Goal: Download file/media

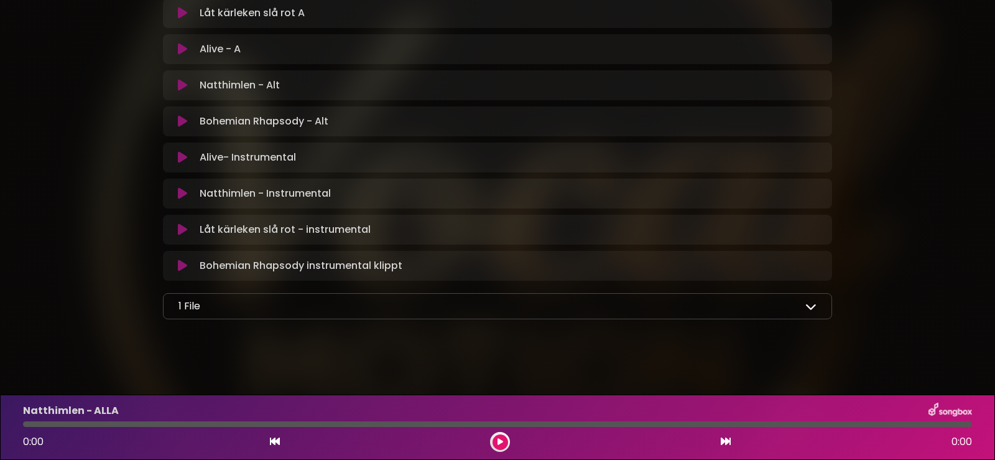
scroll to position [636, 0]
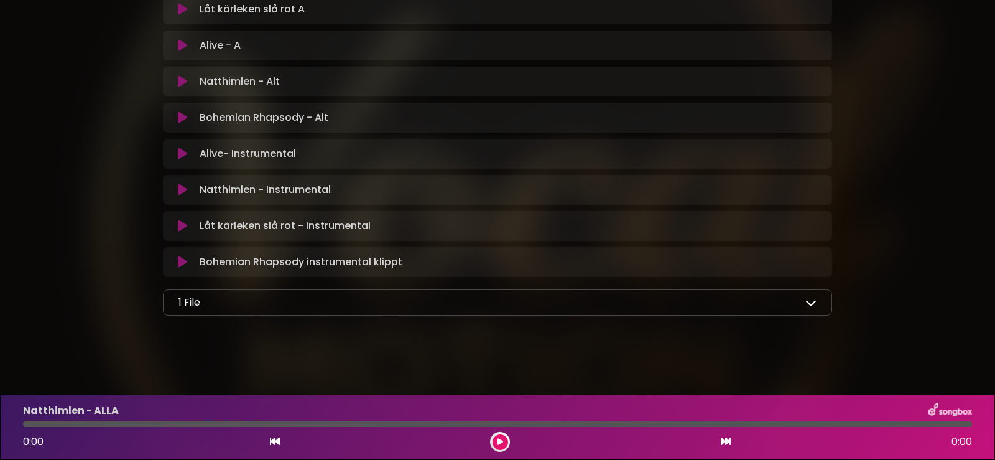
click at [811, 305] on icon at bounding box center [810, 302] width 11 height 11
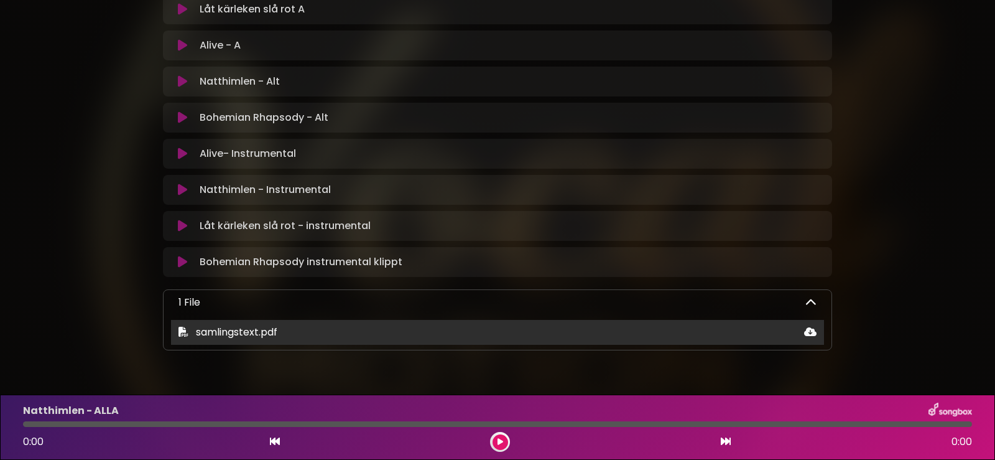
click at [258, 327] on span "samlingstext.pdf" at bounding box center [236, 332] width 81 height 14
click at [809, 329] on icon at bounding box center [810, 332] width 12 height 10
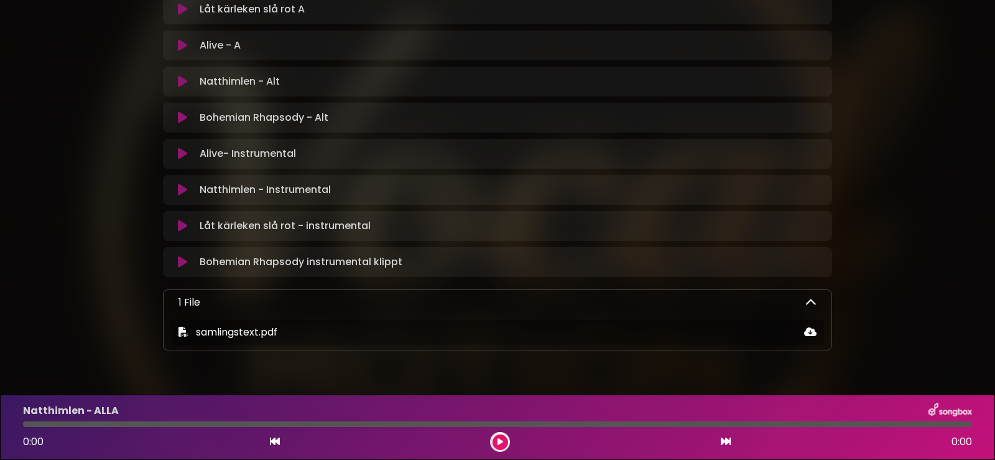
click at [808, 303] on icon at bounding box center [810, 302] width 11 height 11
click at [809, 302] on icon at bounding box center [810, 302] width 11 height 11
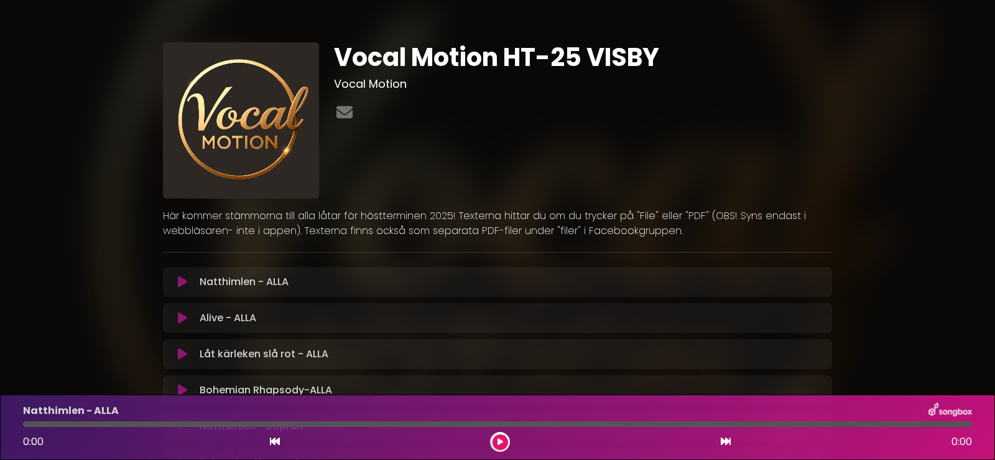
scroll to position [0, 0]
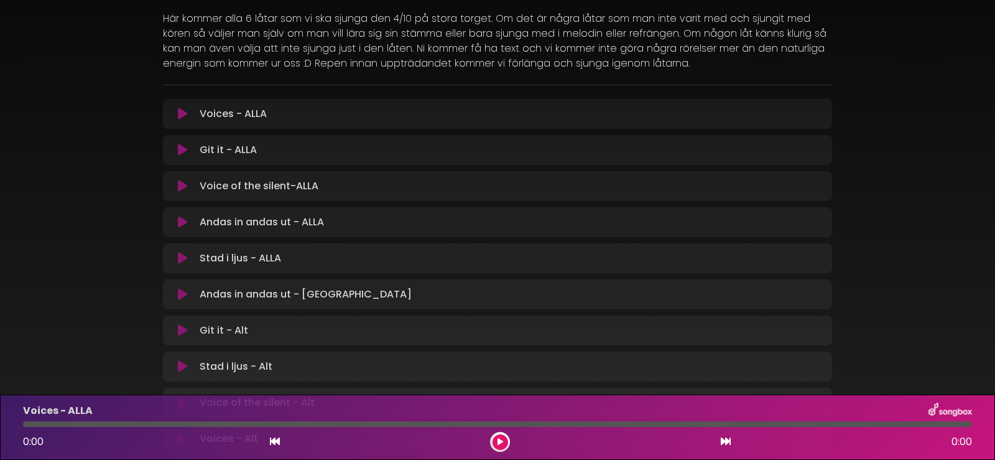
scroll to position [62, 0]
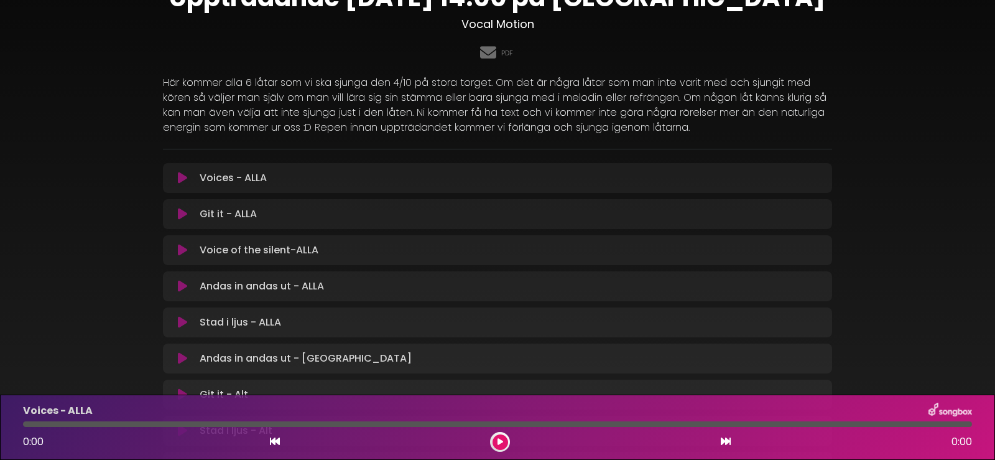
click at [180, 213] on icon at bounding box center [182, 214] width 9 height 12
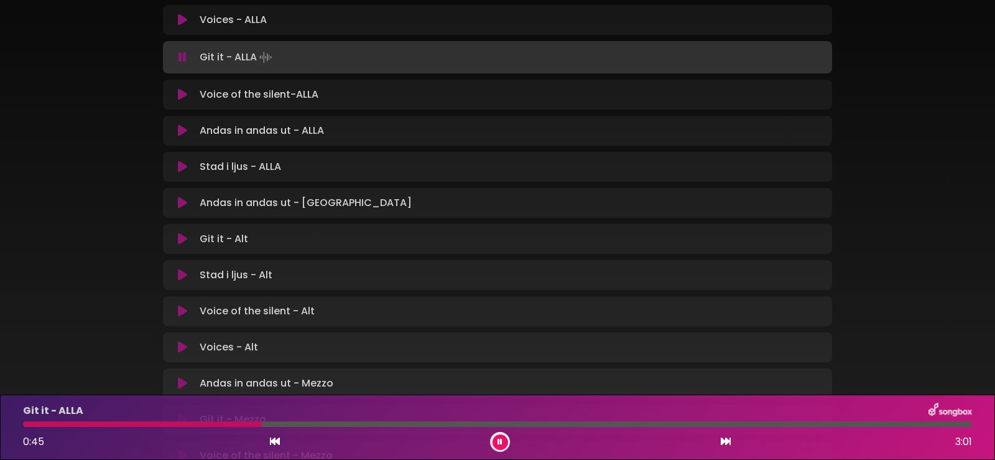
scroll to position [249, 0]
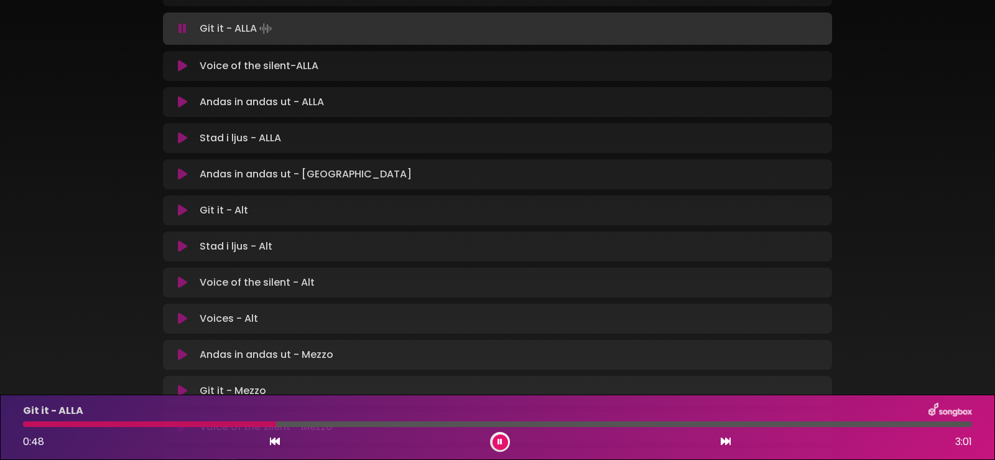
click at [500, 440] on icon at bounding box center [500, 441] width 5 height 7
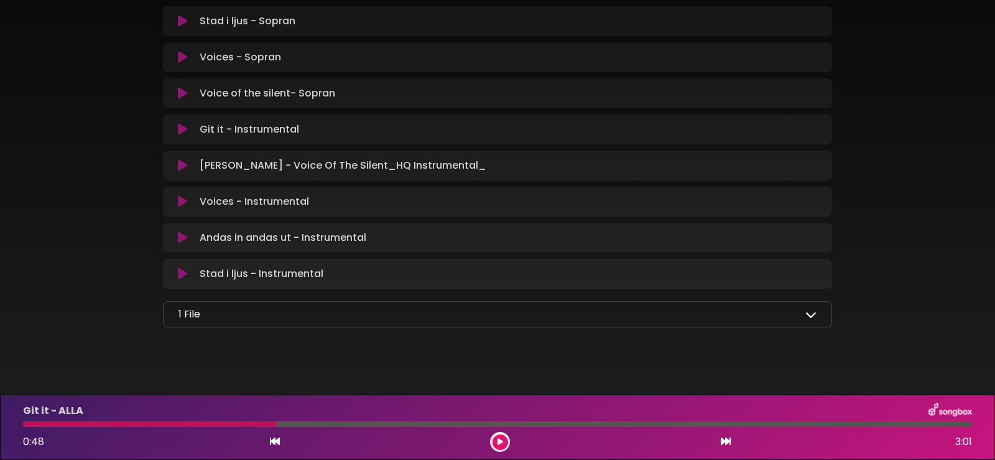
scroll to position [844, 0]
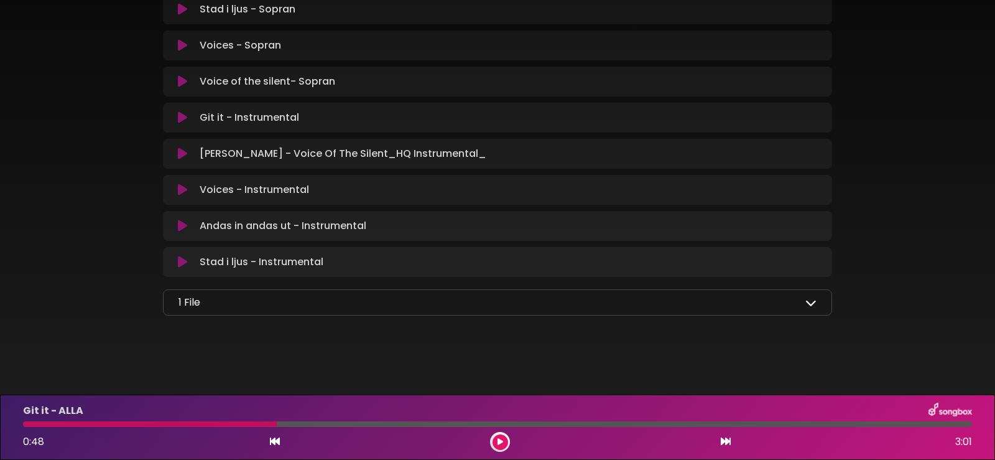
click at [815, 304] on icon at bounding box center [810, 302] width 11 height 11
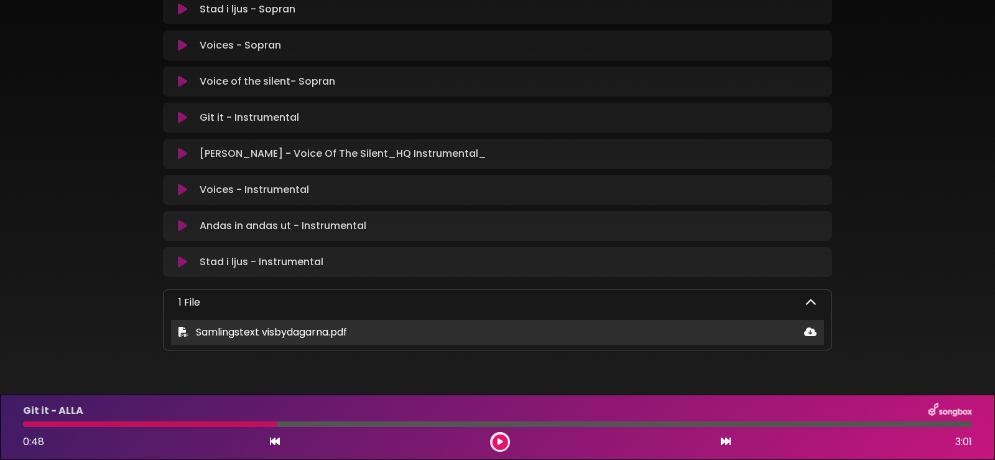
click at [810, 328] on icon at bounding box center [810, 332] width 12 height 10
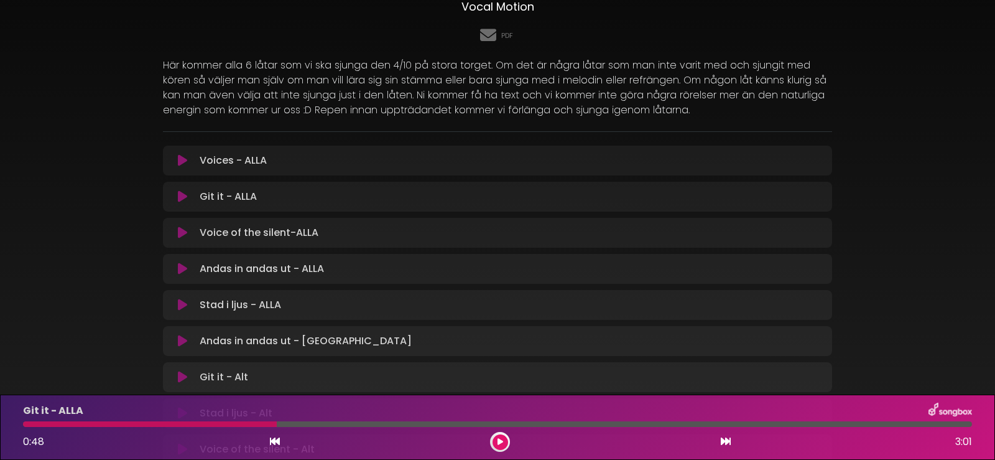
scroll to position [35, 0]
